Goal: Task Accomplishment & Management: Complete application form

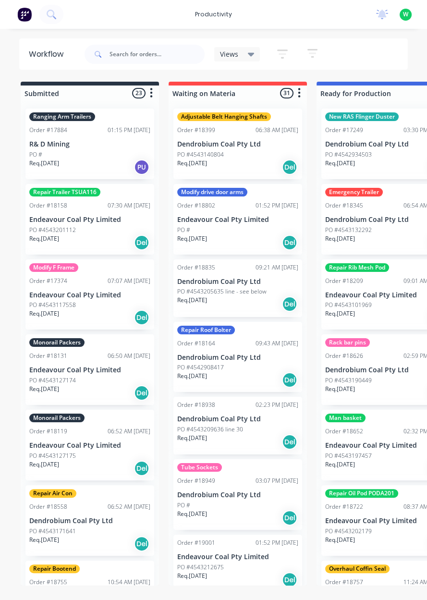
click at [227, 14] on div "productivity" at bounding box center [213, 14] width 47 height 14
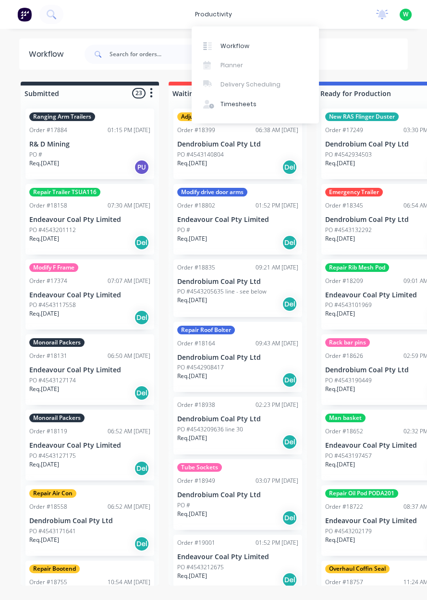
click at [238, 109] on link "Timesheets" at bounding box center [255, 104] width 127 height 19
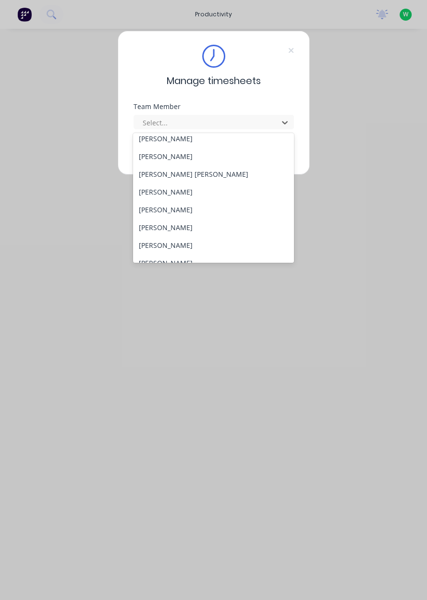
scroll to position [361, 0]
click at [186, 195] on div "Rob Bracamonte" at bounding box center [213, 192] width 161 height 18
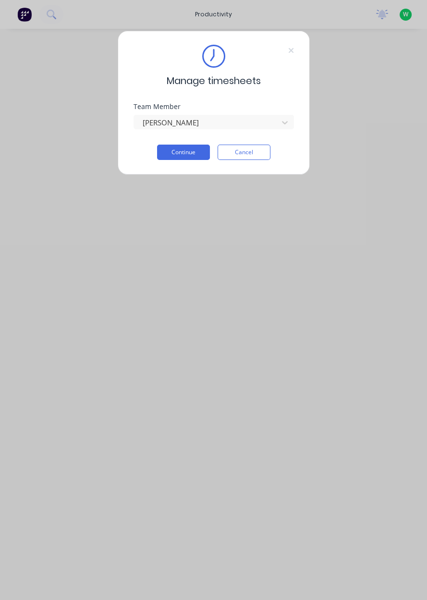
click at [190, 152] on button "Continue" at bounding box center [183, 152] width 53 height 15
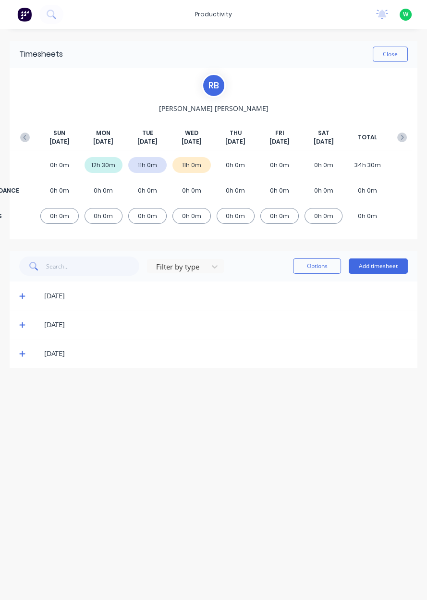
click at [380, 268] on button "Add timesheet" at bounding box center [378, 265] width 59 height 15
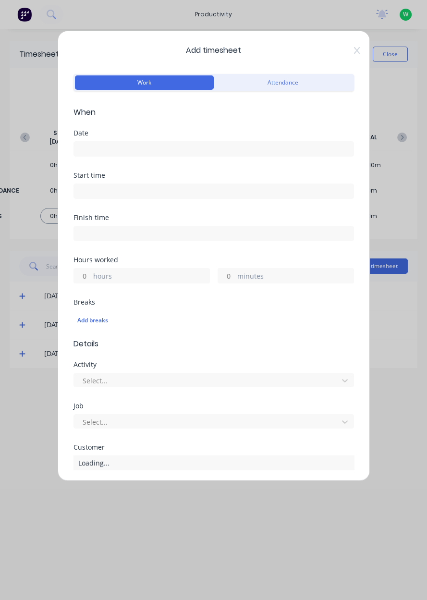
click at [93, 146] on input at bounding box center [213, 149] width 279 height 14
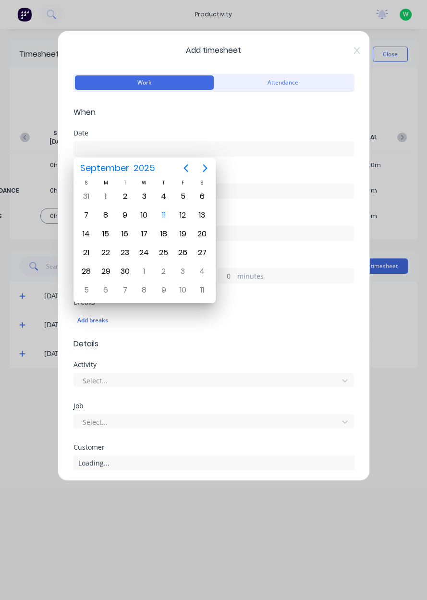
click at [166, 212] on div "11" at bounding box center [164, 215] width 14 height 14
type input "11/09/2025"
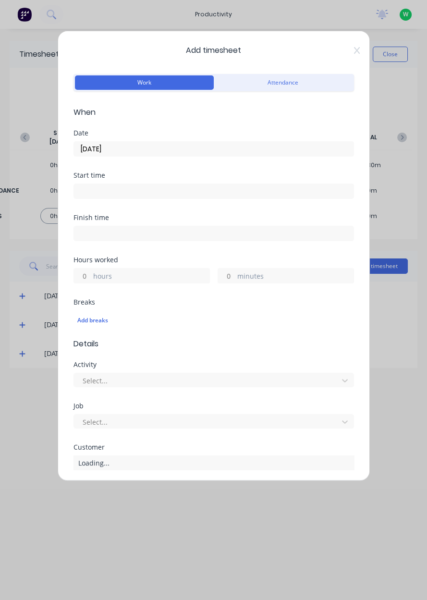
click at [88, 272] on input "hours" at bounding box center [82, 275] width 17 height 14
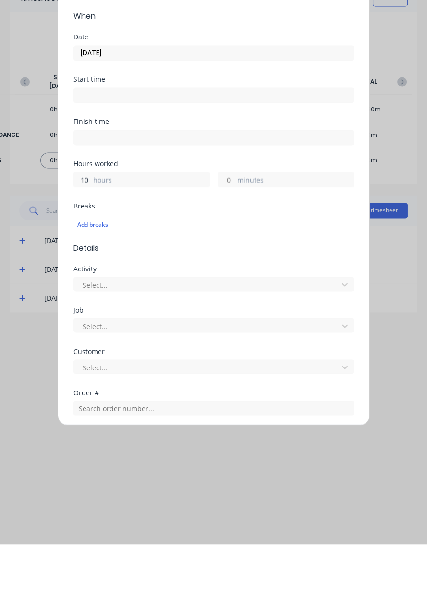
scroll to position [39, 0]
type input "10"
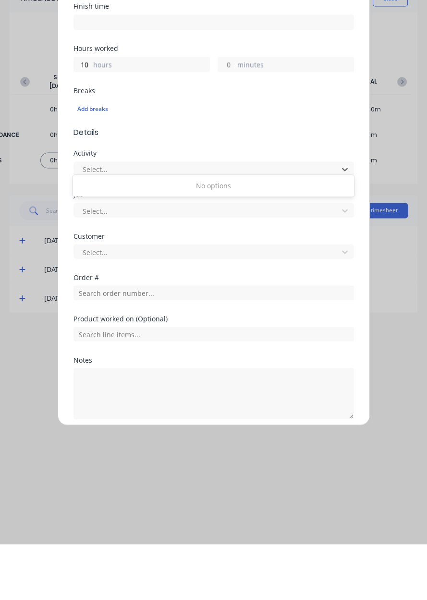
scroll to position [159, 0]
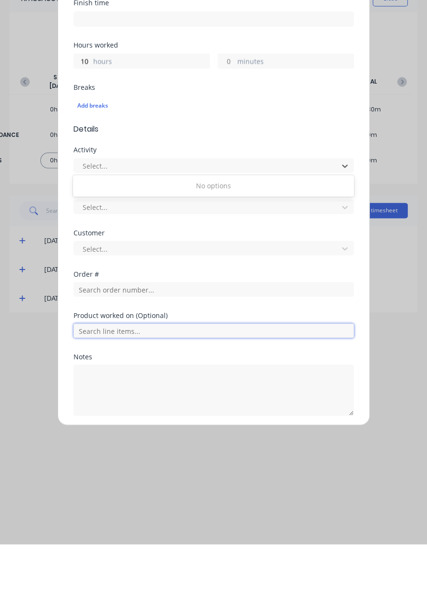
click at [146, 383] on input "text" at bounding box center [213, 386] width 280 height 14
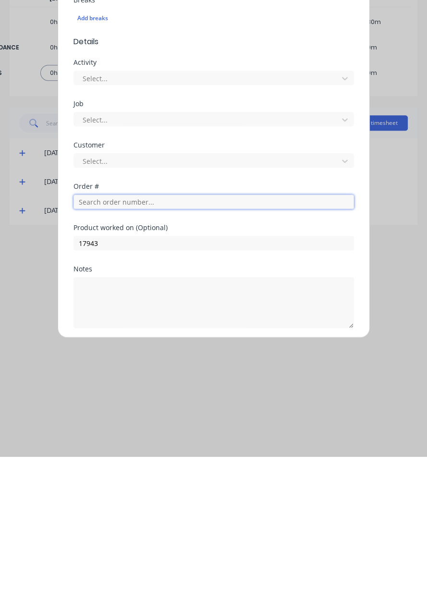
click at [142, 340] on input "text" at bounding box center [213, 345] width 280 height 14
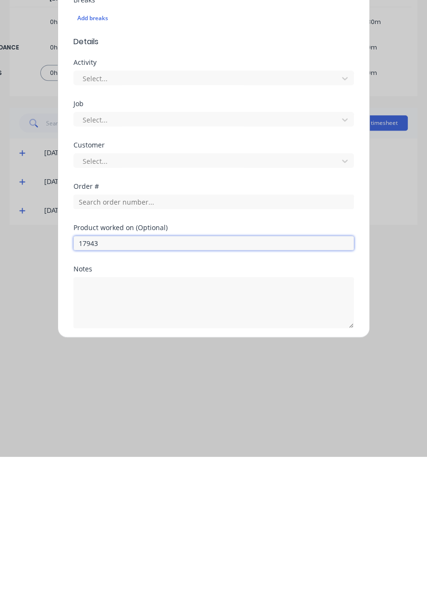
click at [139, 381] on input "17943" at bounding box center [213, 386] width 280 height 14
type input "1"
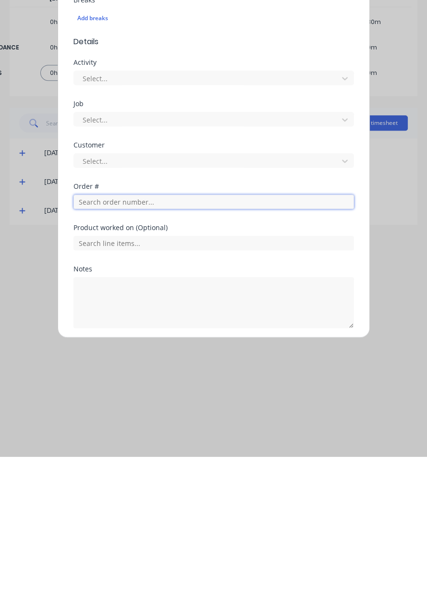
click at [132, 343] on input "text" at bounding box center [213, 345] width 280 height 14
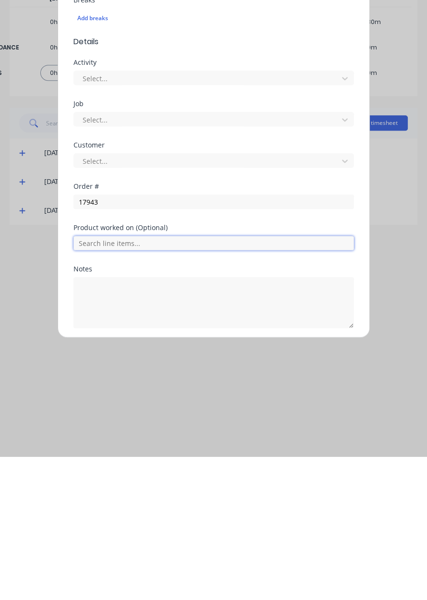
click at [114, 380] on input "text" at bounding box center [213, 386] width 280 height 14
click at [103, 381] on input "text" at bounding box center [213, 386] width 280 height 14
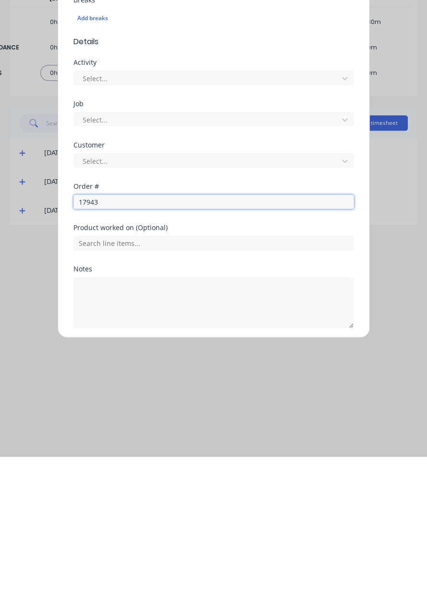
click at [127, 346] on input "17943" at bounding box center [213, 345] width 280 height 14
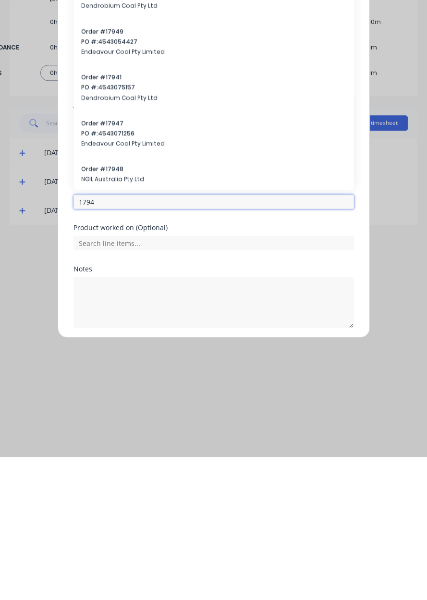
type input "17943"
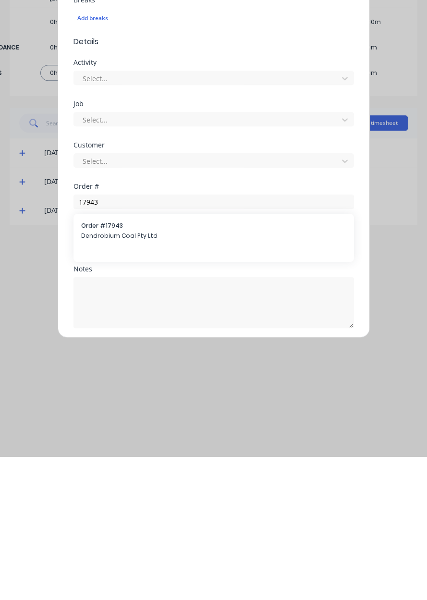
click at [114, 376] on span "Dendrobium Coal Pty Ltd" at bounding box center [213, 379] width 265 height 9
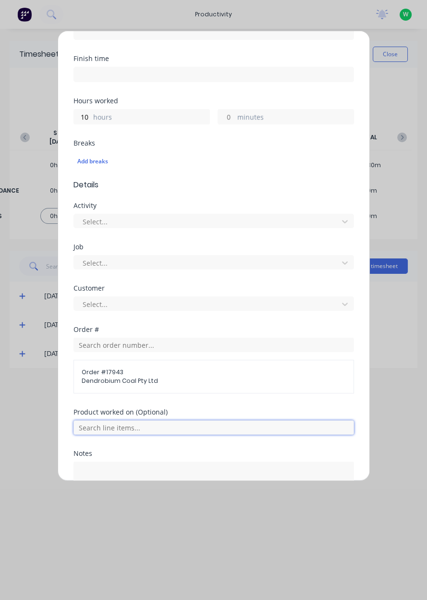
click at [119, 424] on input "text" at bounding box center [213, 427] width 280 height 14
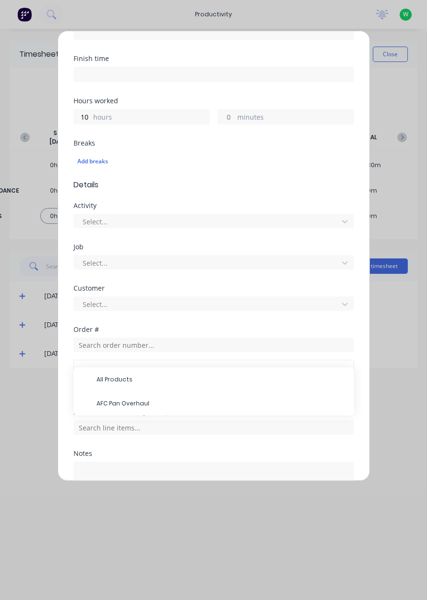
click at [139, 400] on span "AFC Pan Overhaul" at bounding box center [222, 403] width 250 height 9
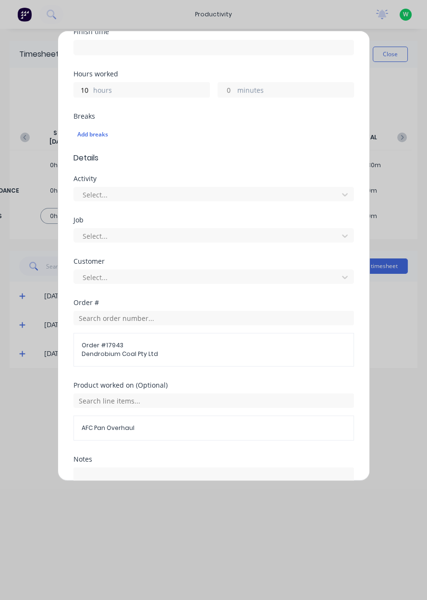
scroll to position [232, 0]
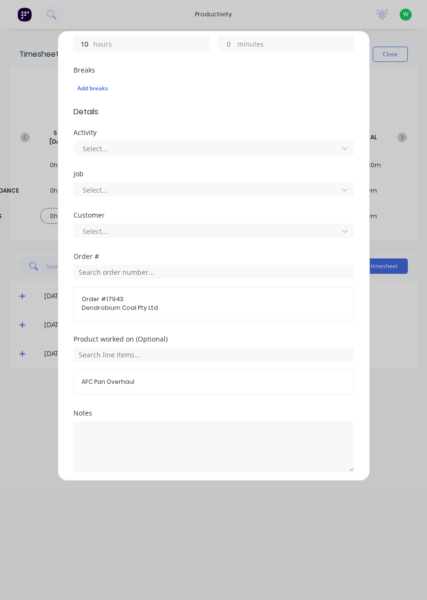
click at [205, 496] on button "Add manual time entry" at bounding box center [190, 494] width 81 height 15
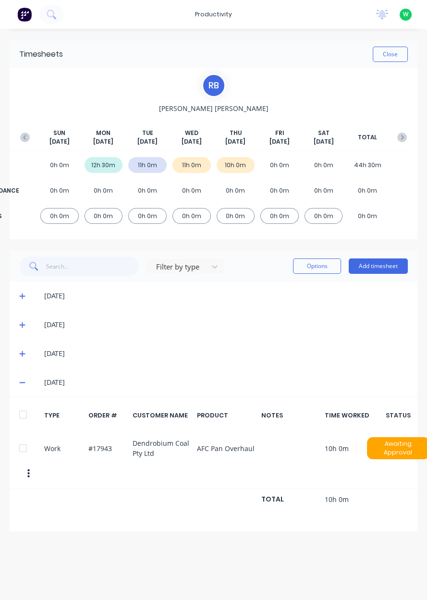
click at [376, 272] on button "Add timesheet" at bounding box center [378, 265] width 59 height 15
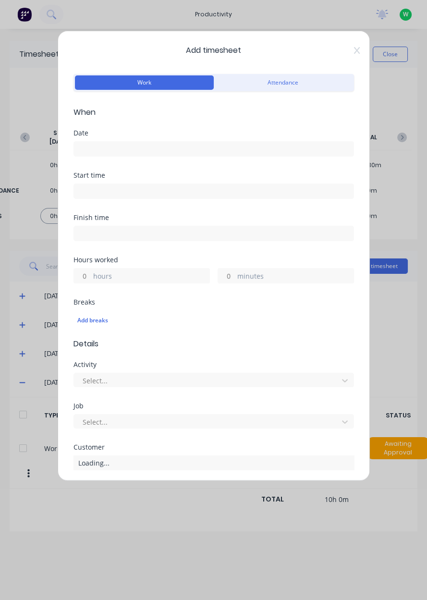
click at [109, 148] on input at bounding box center [213, 149] width 279 height 14
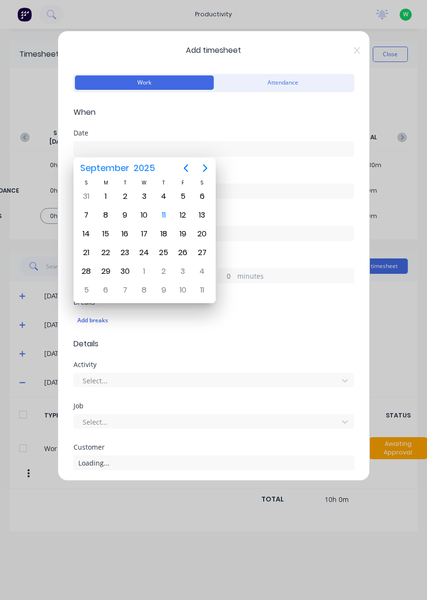
click at [186, 214] on div "12" at bounding box center [183, 215] width 14 height 14
type input "12/09/2025"
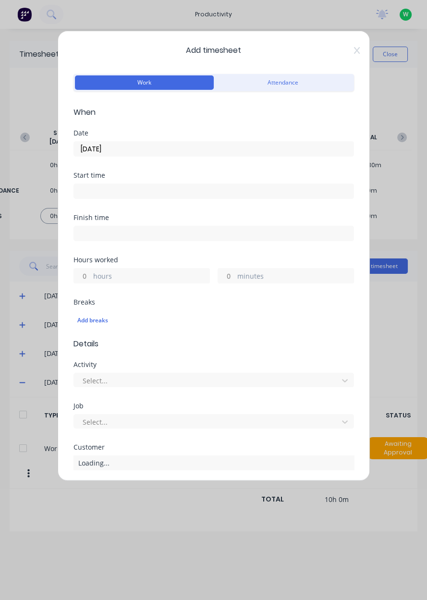
click at [86, 274] on input "hours" at bounding box center [82, 275] width 17 height 14
type input "8"
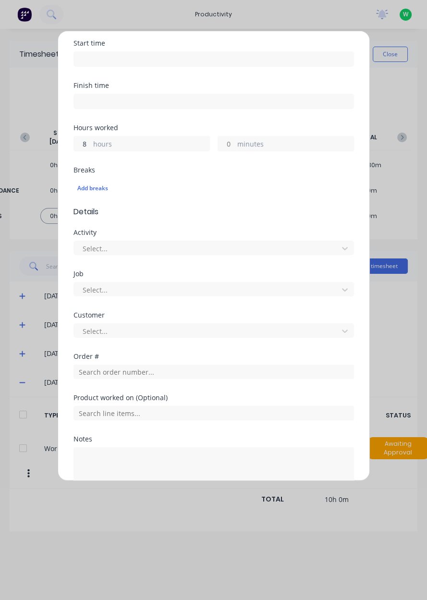
scroll to position [159, 0]
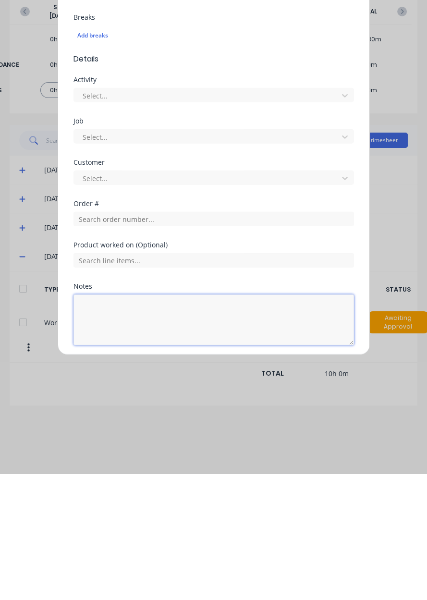
click at [122, 436] on textarea at bounding box center [213, 445] width 280 height 51
type textarea "RDO"
click at [202, 494] on button "Add manual time entry" at bounding box center [190, 493] width 81 height 15
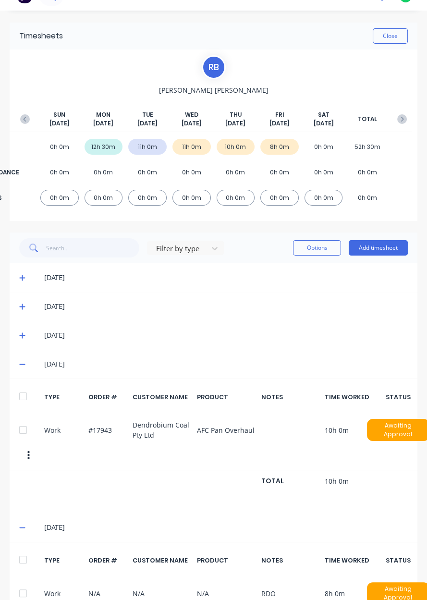
scroll to position [48, 0]
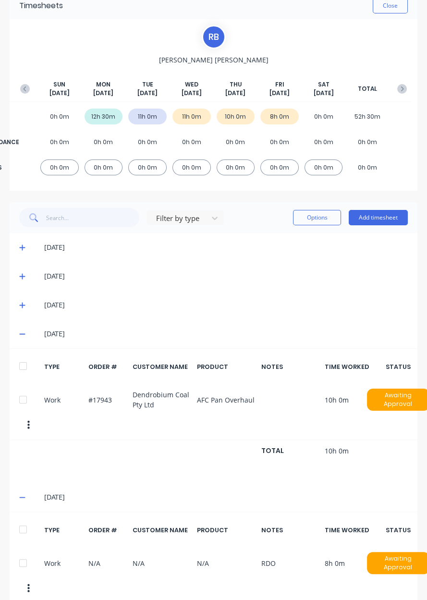
click at [26, 334] on span at bounding box center [24, 334] width 10 height 10
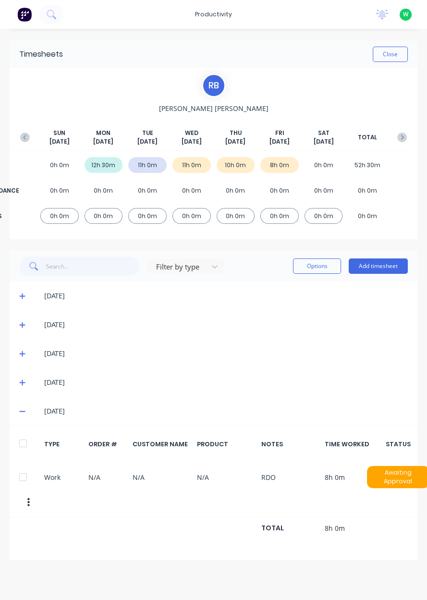
scroll to position [0, 0]
click at [25, 411] on span at bounding box center [24, 411] width 10 height 10
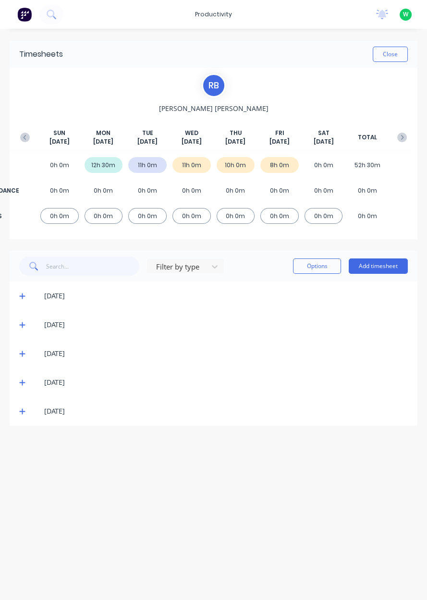
click at [394, 56] on button "Close" at bounding box center [390, 54] width 35 height 15
